Goal: Information Seeking & Learning: Learn about a topic

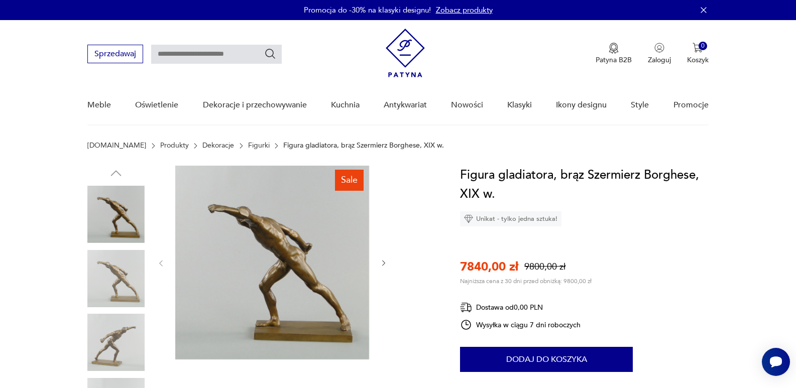
click at [309, 231] on img at bounding box center [272, 263] width 194 height 194
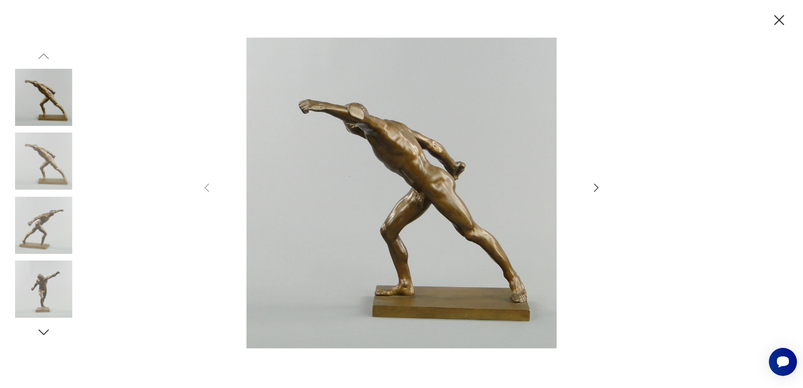
click at [592, 186] on icon "button" at bounding box center [596, 188] width 12 height 12
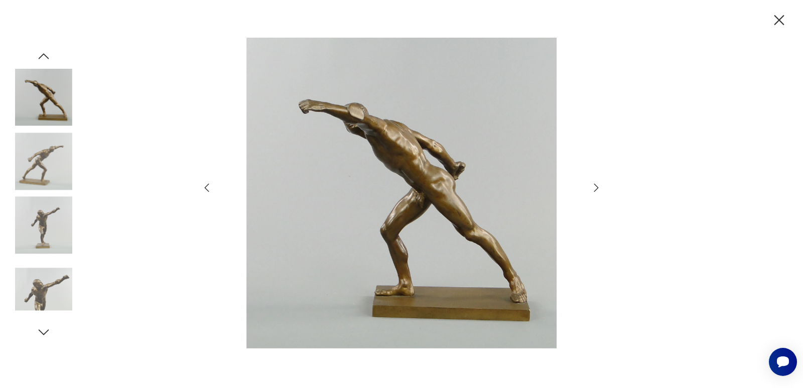
click at [592, 186] on icon "button" at bounding box center [596, 188] width 12 height 12
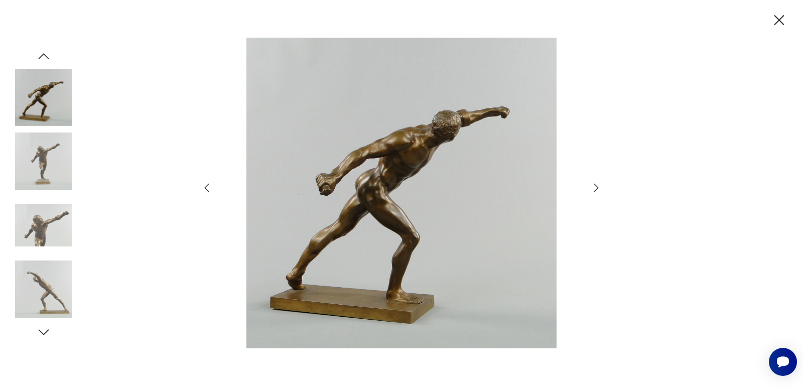
click at [592, 186] on icon "button" at bounding box center [596, 188] width 12 height 12
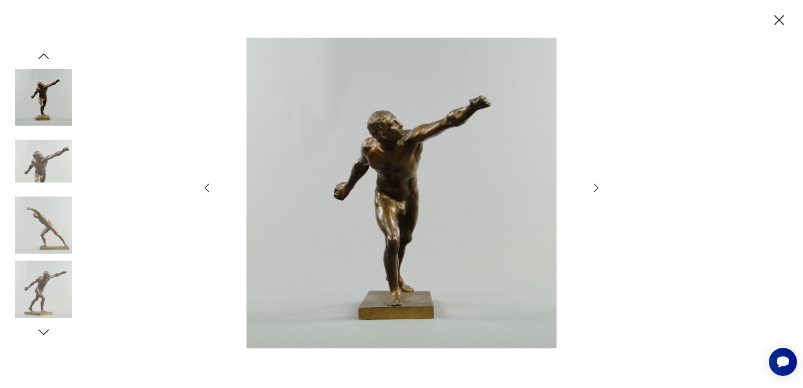
click at [592, 186] on icon "button" at bounding box center [596, 188] width 12 height 12
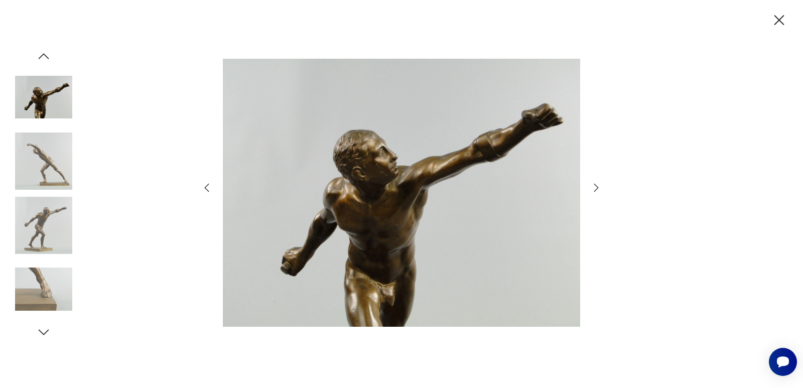
click at [592, 186] on icon "button" at bounding box center [596, 188] width 12 height 12
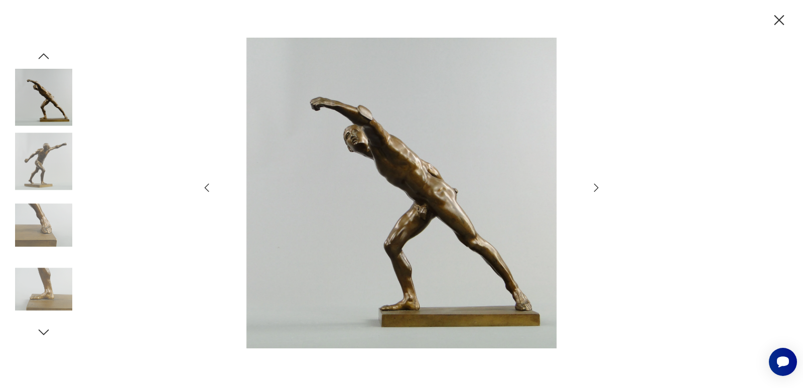
click at [592, 186] on icon "button" at bounding box center [596, 188] width 12 height 12
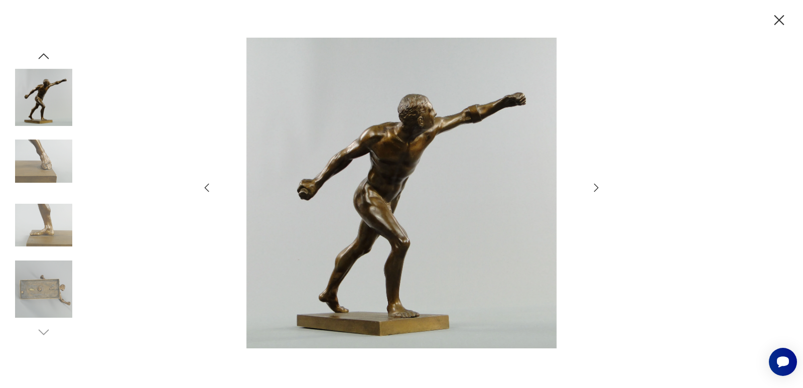
click at [592, 186] on icon "button" at bounding box center [596, 188] width 12 height 12
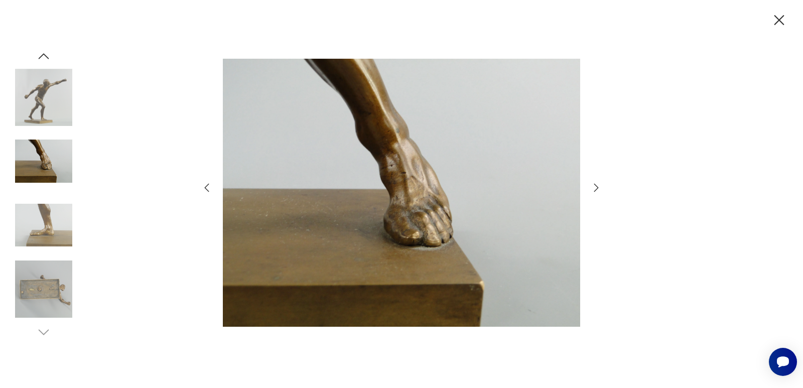
click at [592, 186] on icon "button" at bounding box center [596, 188] width 12 height 12
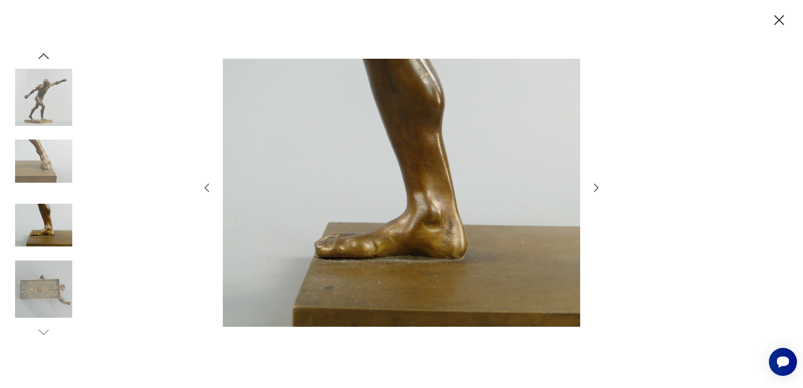
click at [592, 186] on icon "button" at bounding box center [596, 188] width 12 height 12
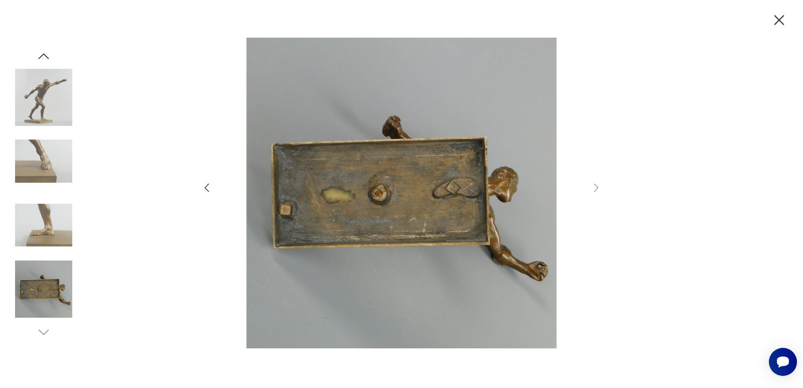
click at [780, 18] on icon "button" at bounding box center [779, 21] width 18 height 18
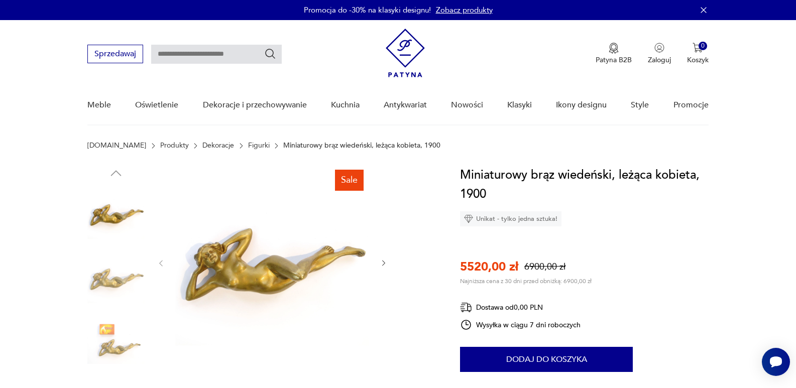
click at [246, 269] on img at bounding box center [272, 263] width 194 height 194
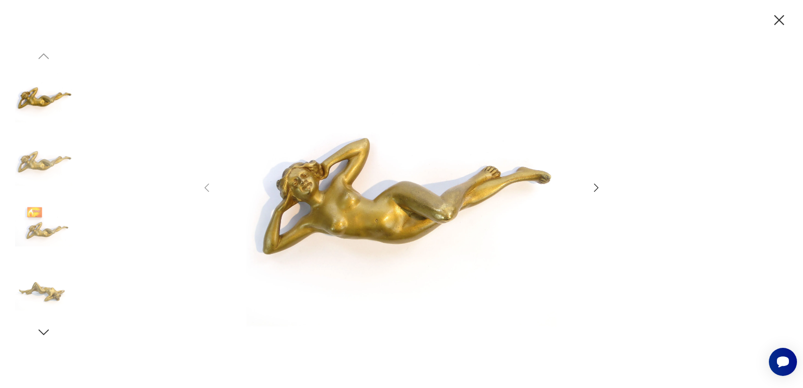
click at [594, 190] on icon "button" at bounding box center [596, 188] width 12 height 12
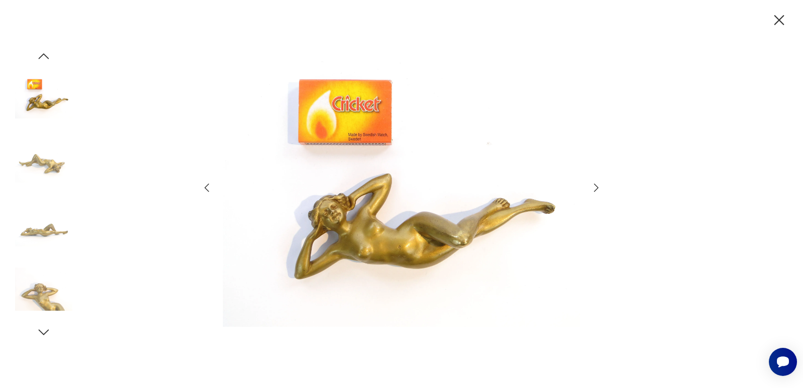
click at [594, 190] on icon "button" at bounding box center [596, 188] width 12 height 12
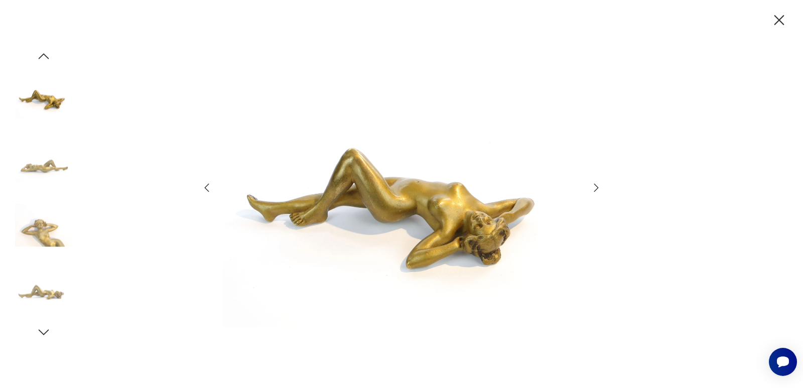
click at [594, 190] on icon "button" at bounding box center [596, 188] width 12 height 12
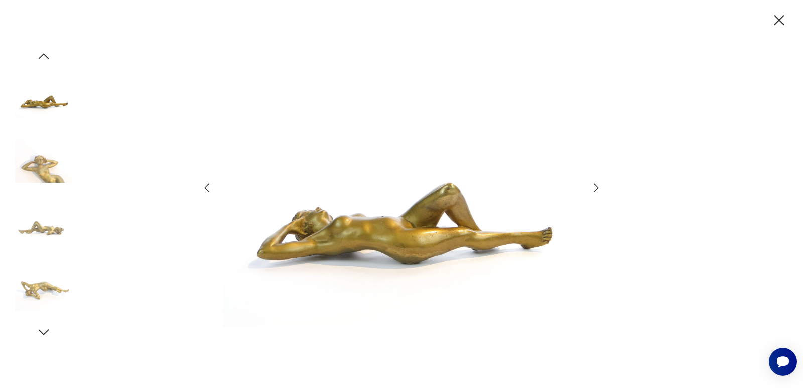
click at [594, 190] on icon "button" at bounding box center [596, 188] width 12 height 12
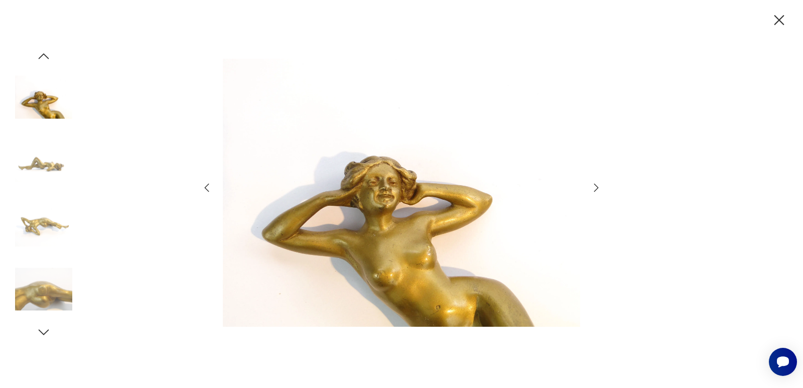
click at [594, 190] on icon "button" at bounding box center [596, 188] width 12 height 12
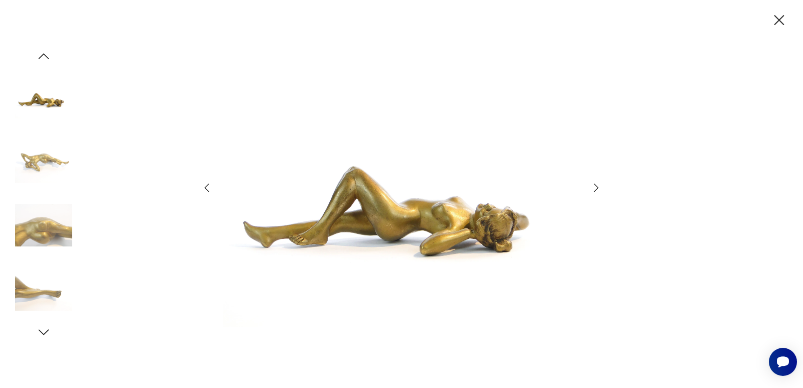
click at [595, 190] on icon "button" at bounding box center [596, 188] width 12 height 12
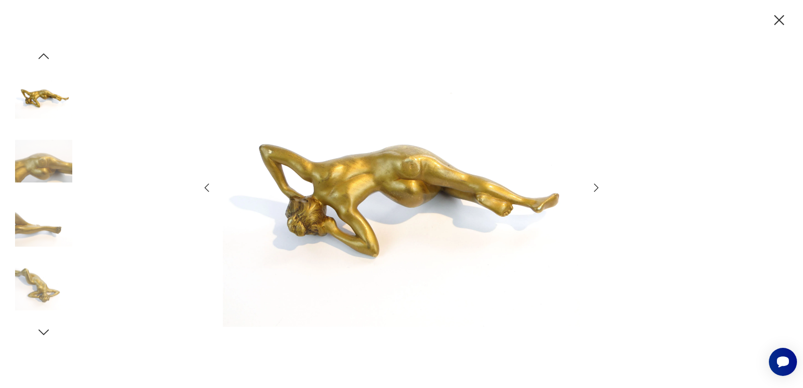
click at [595, 190] on icon "button" at bounding box center [596, 188] width 12 height 12
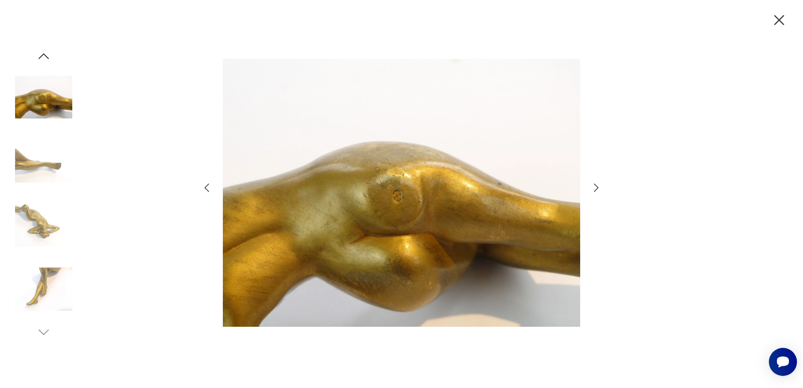
click at [596, 190] on icon "button" at bounding box center [596, 188] width 12 height 12
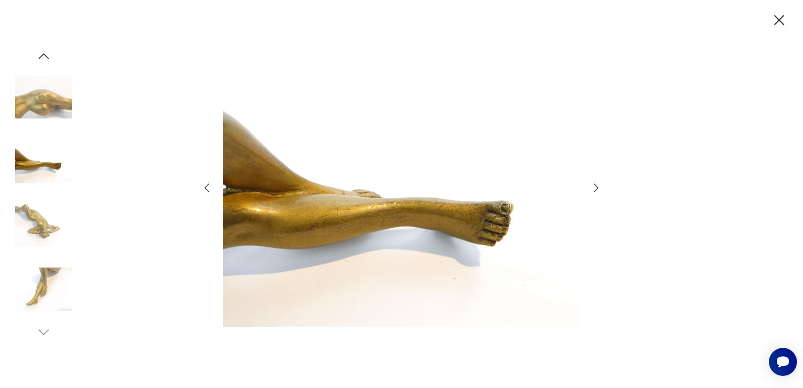
click at [596, 190] on icon "button" at bounding box center [596, 188] width 5 height 8
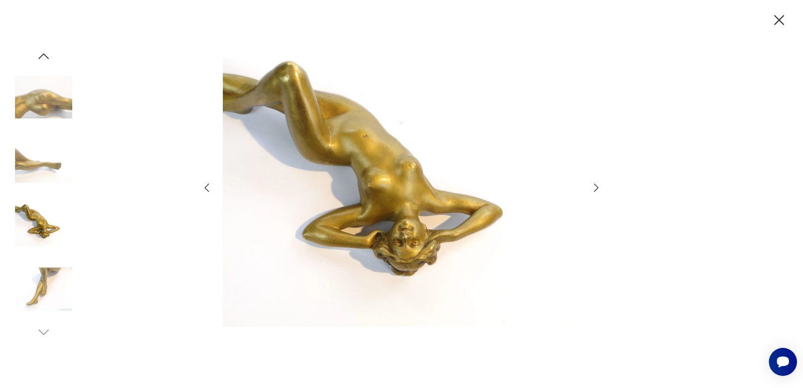
click at [596, 190] on icon "button" at bounding box center [596, 188] width 5 height 8
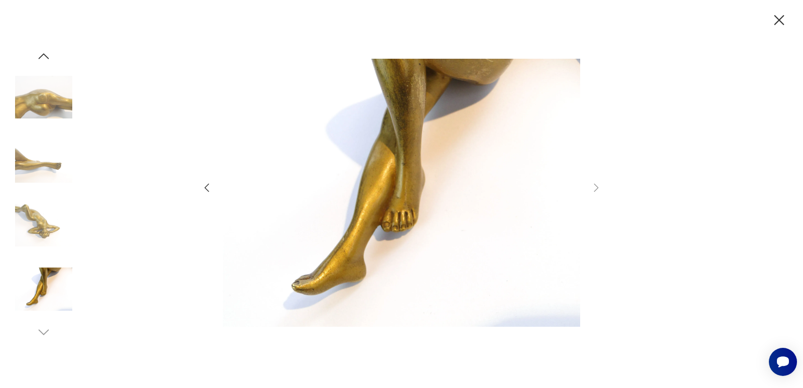
click at [780, 18] on icon "button" at bounding box center [779, 21] width 18 height 18
